Goal: Information Seeking & Learning: Check status

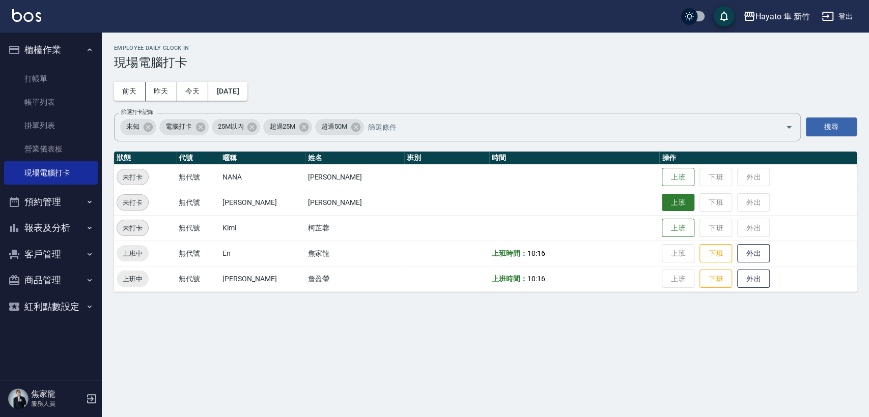
click at [668, 203] on button "上班" at bounding box center [678, 203] width 33 height 18
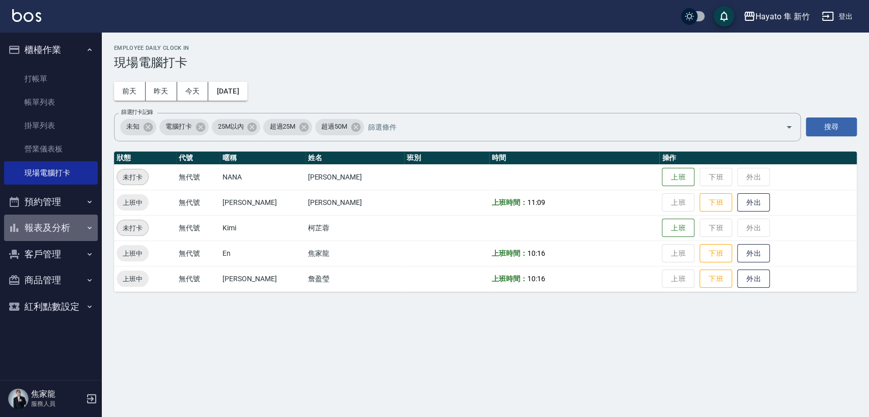
click at [38, 228] on button "報表及分析" at bounding box center [51, 228] width 94 height 26
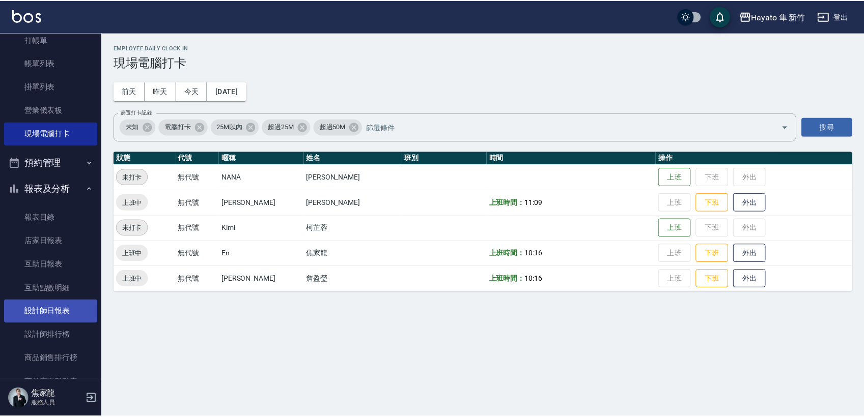
scroll to position [56, 0]
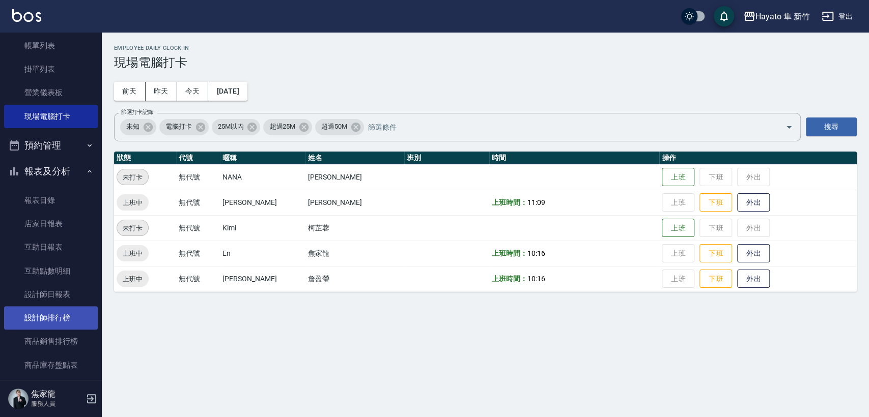
click at [65, 326] on link "設計師排行榜" at bounding box center [51, 317] width 94 height 23
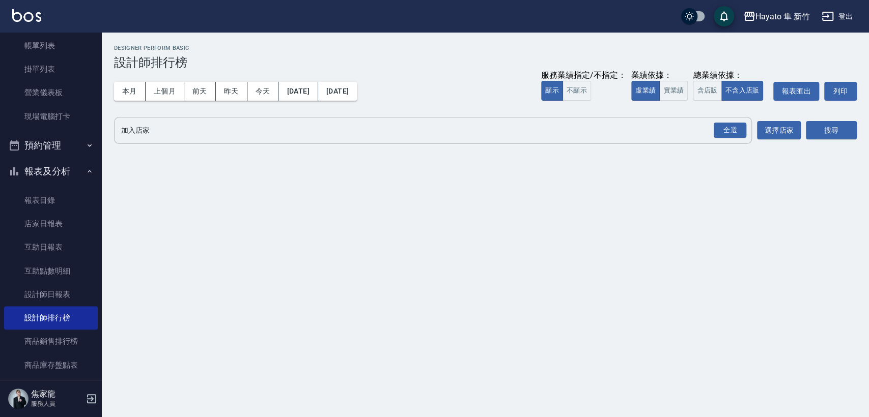
click at [738, 141] on div "全選" at bounding box center [729, 130] width 36 height 27
drag, startPoint x: 713, startPoint y: 140, endPoint x: 727, endPoint y: 133, distance: 15.5
click at [720, 136] on div "全選" at bounding box center [729, 130] width 36 height 27
click at [729, 132] on div "全選" at bounding box center [729, 131] width 33 height 16
click at [835, 127] on button "搜尋" at bounding box center [831, 131] width 51 height 19
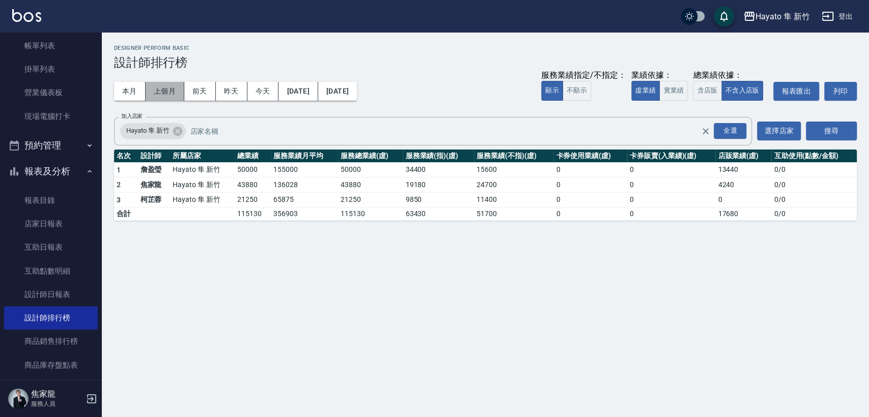
click at [169, 91] on button "上個月" at bounding box center [165, 91] width 39 height 19
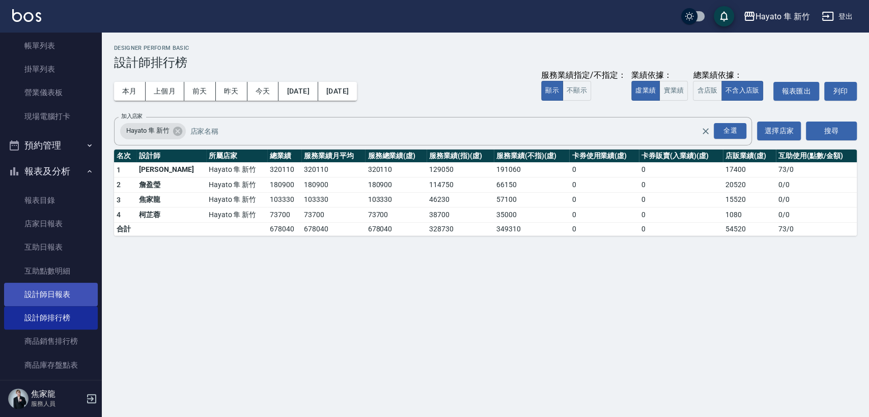
click at [53, 297] on link "設計師日報表" at bounding box center [51, 294] width 94 height 23
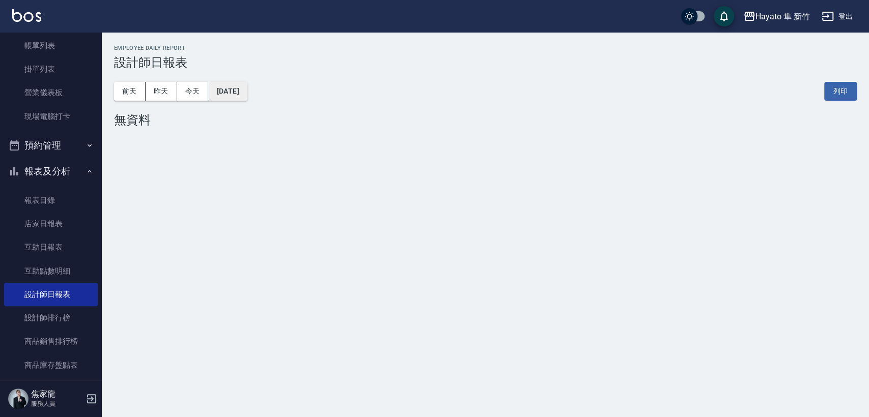
drag, startPoint x: 223, startPoint y: 83, endPoint x: 227, endPoint y: 88, distance: 5.8
click at [227, 88] on button "[DATE]" at bounding box center [227, 91] width 39 height 19
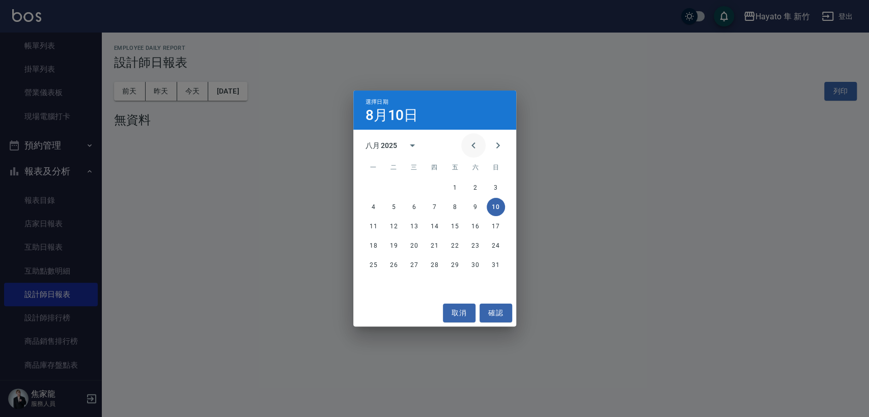
click at [470, 143] on icon "Previous month" at bounding box center [473, 145] width 12 height 12
click at [432, 266] on button "31" at bounding box center [434, 265] width 18 height 18
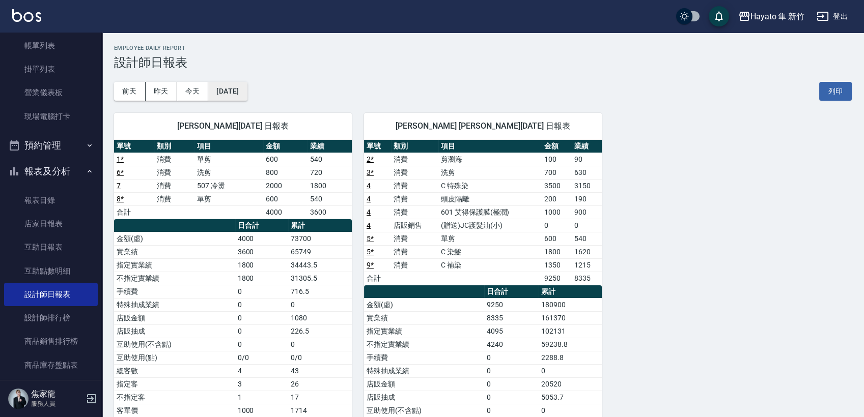
click at [228, 90] on button "[DATE]" at bounding box center [227, 91] width 39 height 19
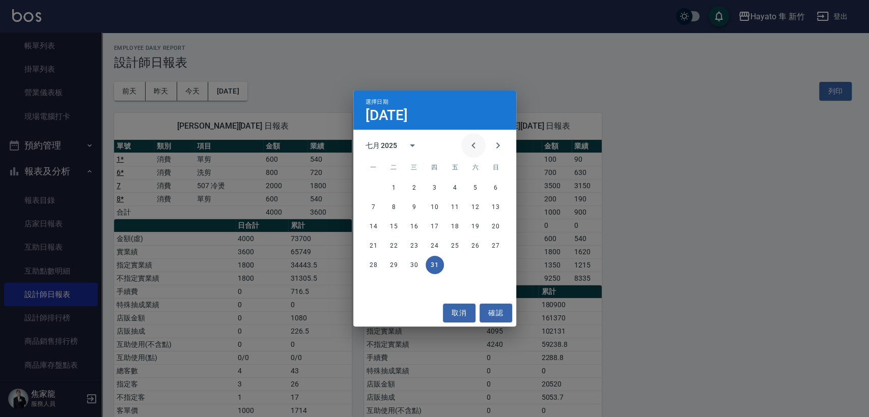
click at [472, 147] on icon "Previous month" at bounding box center [473, 145] width 12 height 12
click at [376, 287] on button "30" at bounding box center [373, 284] width 18 height 18
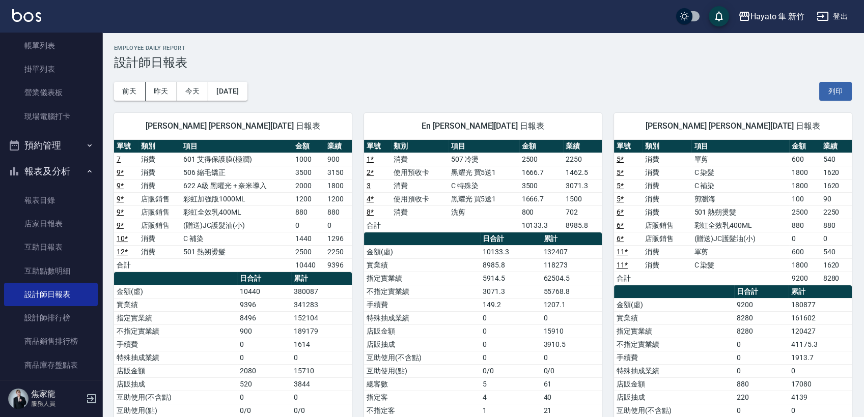
click at [262, 81] on div "[DATE] [DATE] [DATE] [DATE] 列印" at bounding box center [482, 91] width 737 height 43
click at [247, 94] on button "[DATE]" at bounding box center [227, 91] width 39 height 19
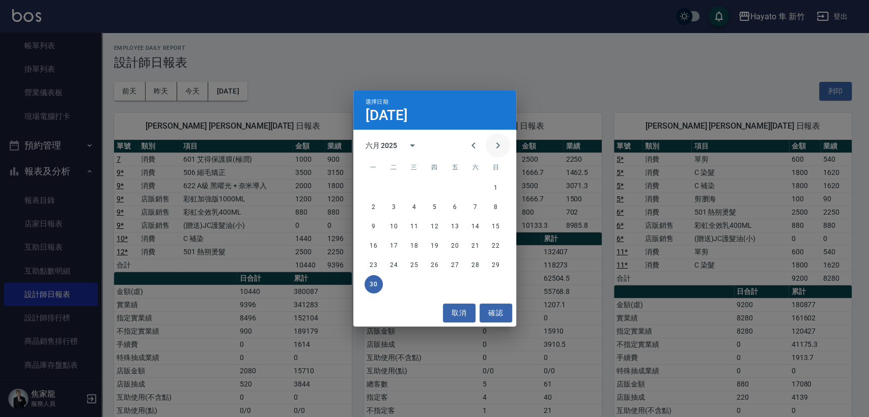
click at [495, 142] on icon "Next month" at bounding box center [498, 145] width 12 height 12
click at [437, 267] on button "31" at bounding box center [434, 265] width 18 height 18
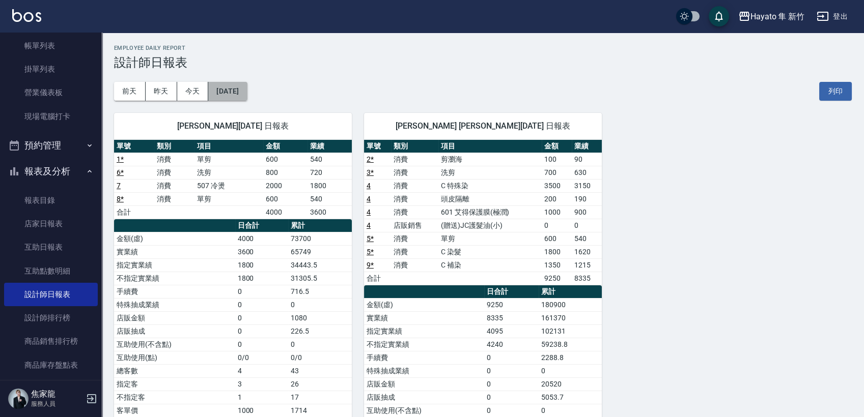
click at [239, 89] on button "[DATE]" at bounding box center [227, 91] width 39 height 19
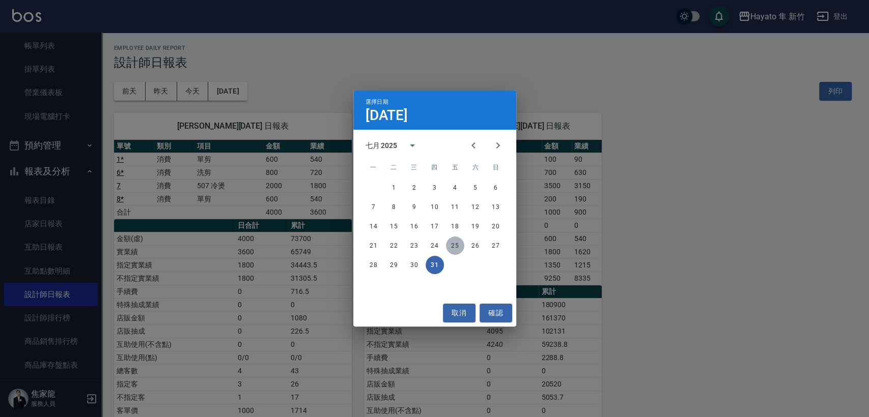
click at [458, 251] on button "25" at bounding box center [455, 246] width 18 height 18
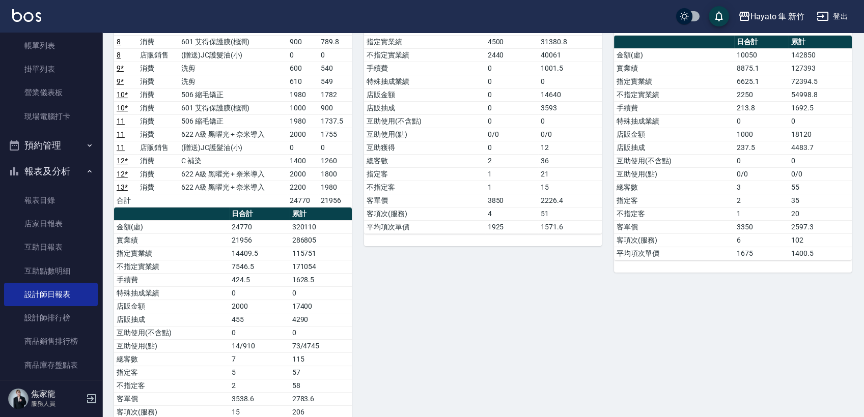
scroll to position [226, 0]
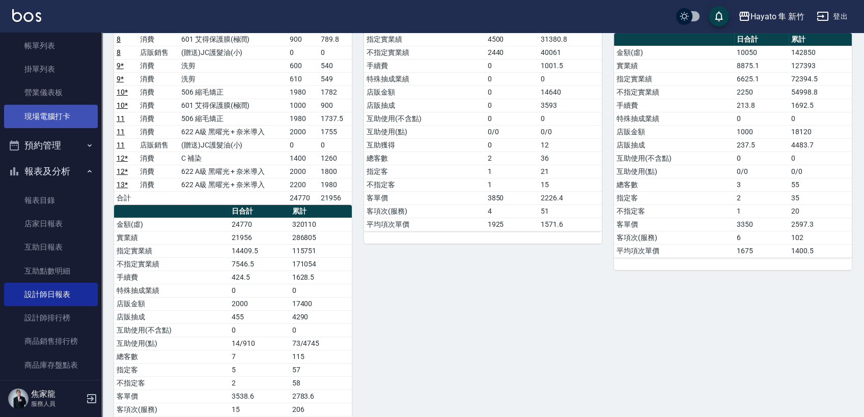
click at [28, 118] on link "現場電腦打卡" at bounding box center [51, 116] width 94 height 23
